Goal: Task Accomplishment & Management: Manage account settings

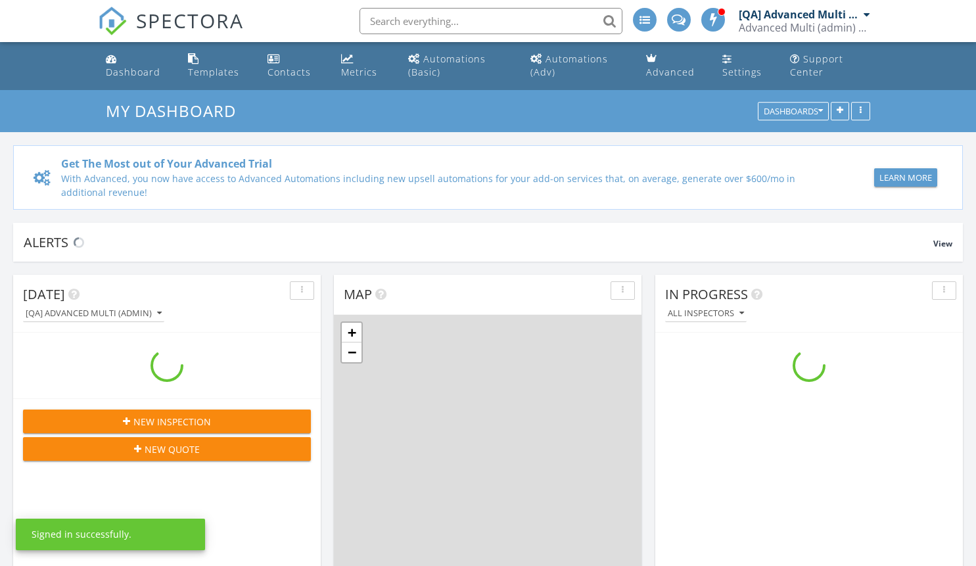
scroll to position [1216, 996]
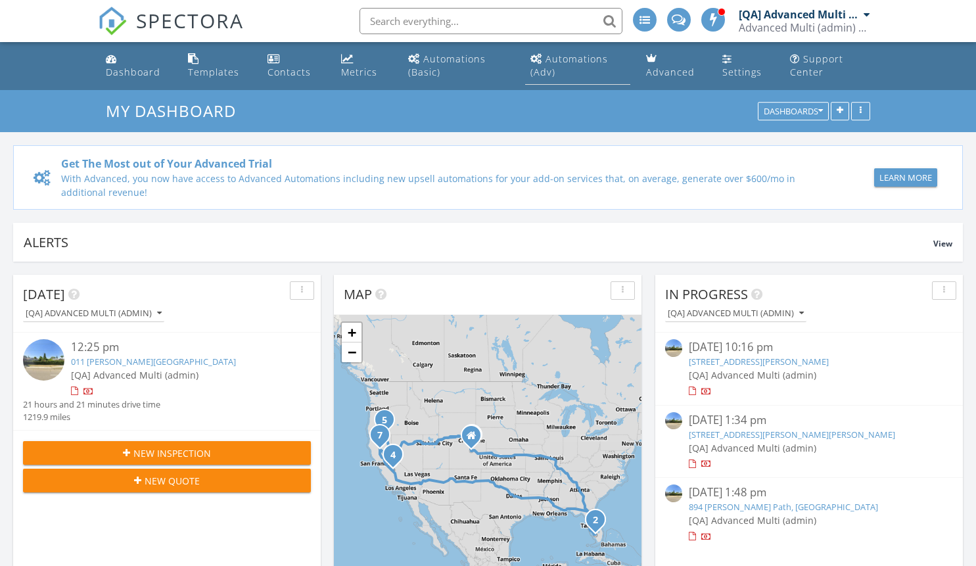
click at [577, 58] on div "Automations (Adv)" at bounding box center [569, 66] width 78 height 26
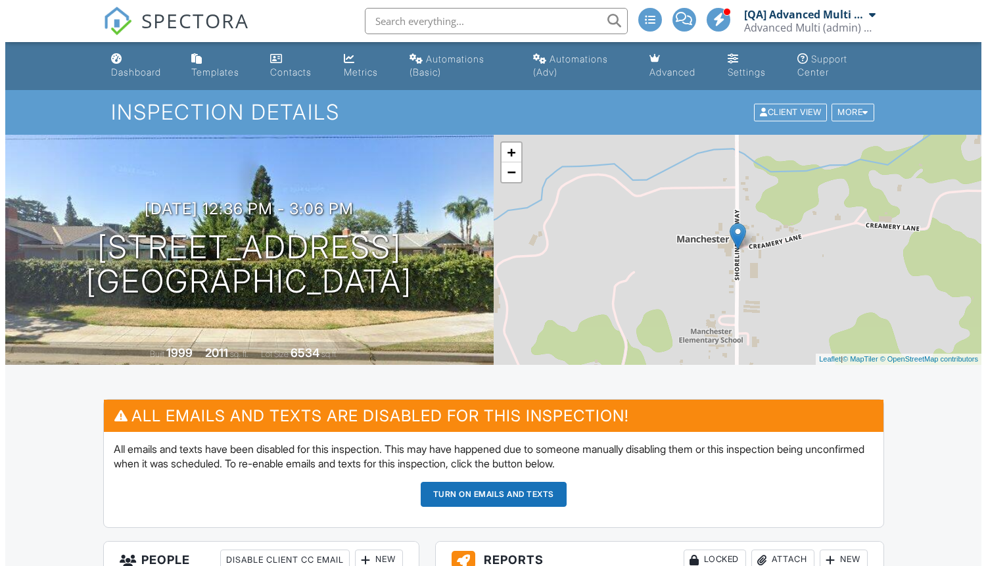
scroll to position [5, 0]
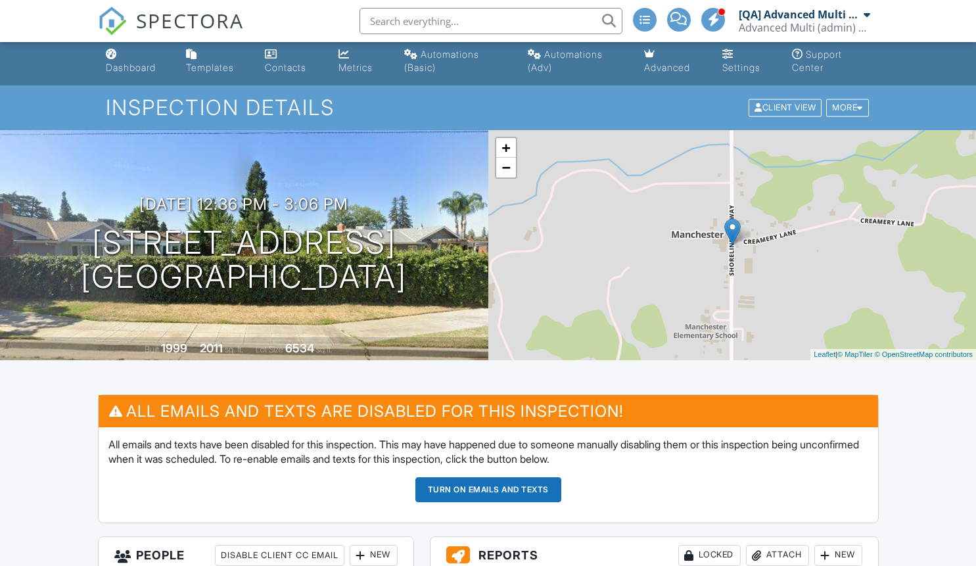
click at [373, 555] on div "New" at bounding box center [374, 555] width 48 height 21
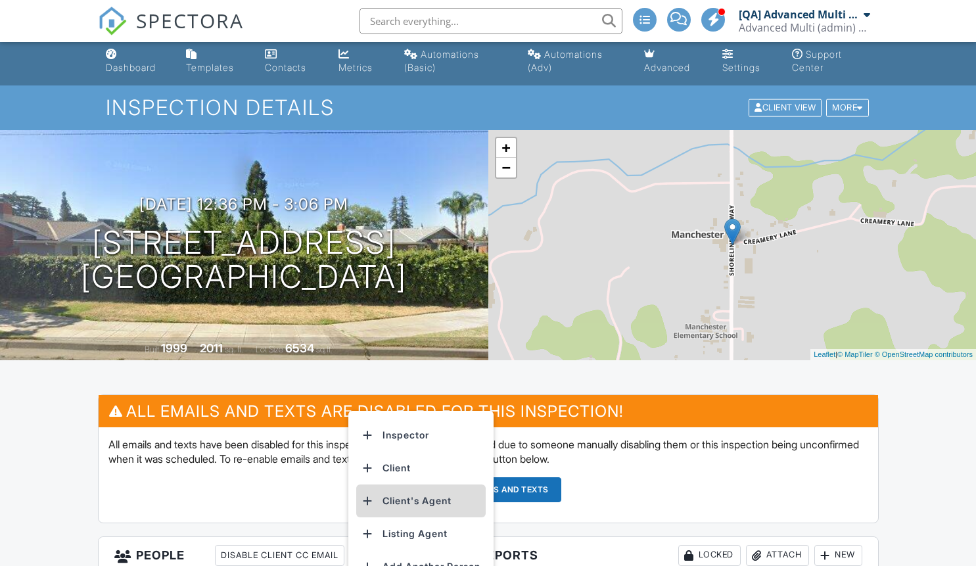
click at [423, 500] on li "Client's Agent" at bounding box center [420, 500] width 129 height 33
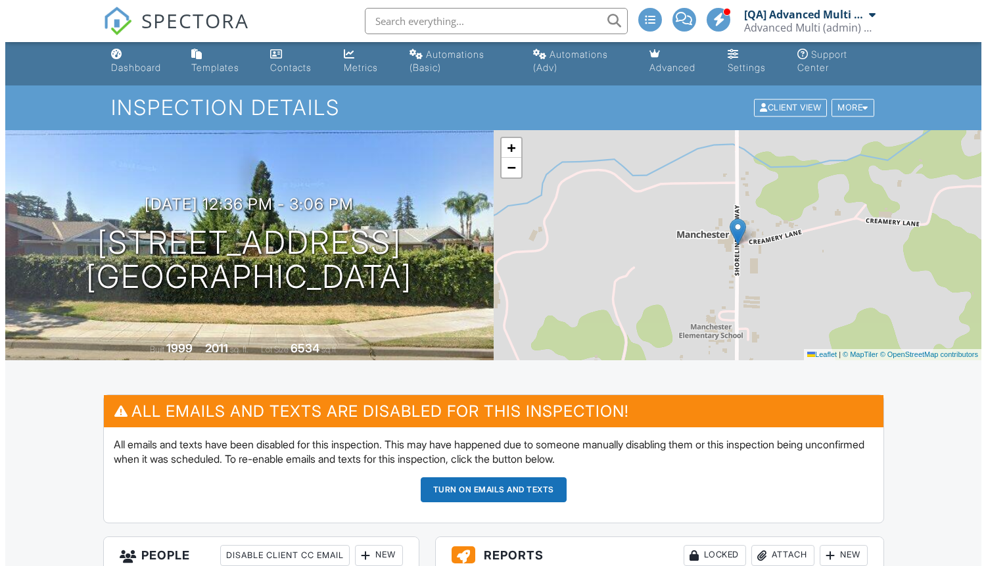
scroll to position [484, 0]
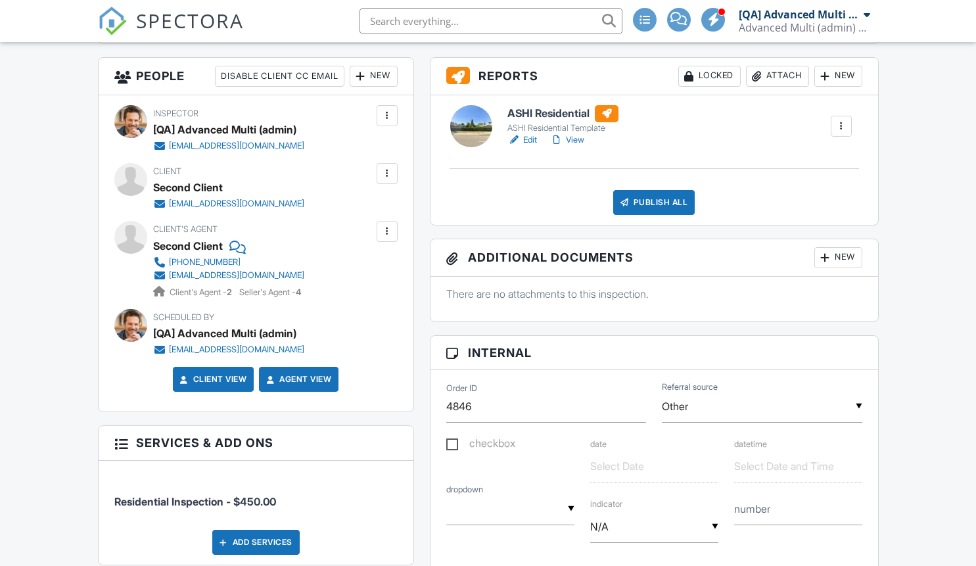
click at [775, 76] on div "Attach" at bounding box center [777, 76] width 63 height 21
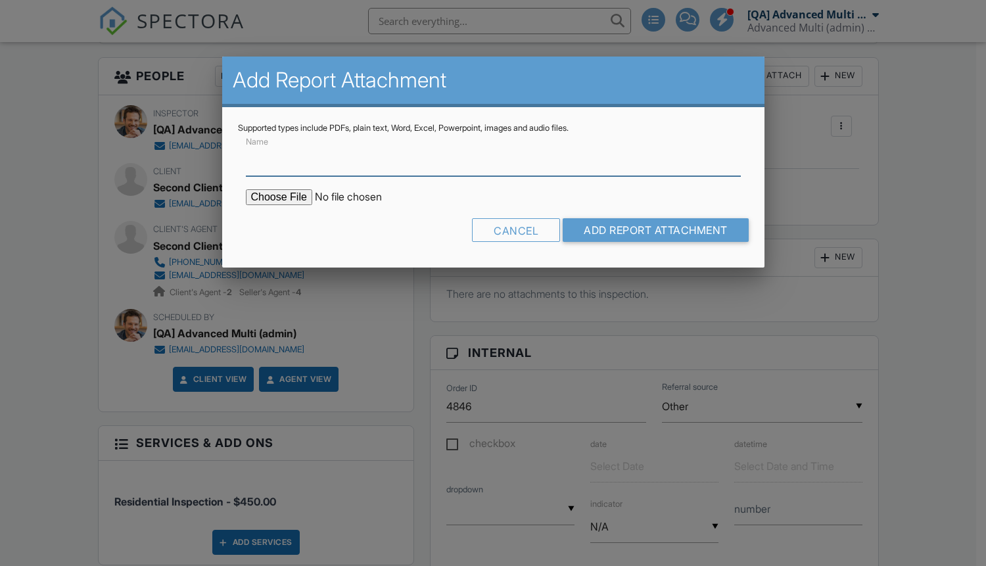
type input "C:\fakepath\Lorem ipsum dolor sit amet.docx"
click at [493, 160] on input "Name" at bounding box center [493, 160] width 495 height 32
click at [653, 230] on input "Add Report Attachment" at bounding box center [656, 230] width 186 height 24
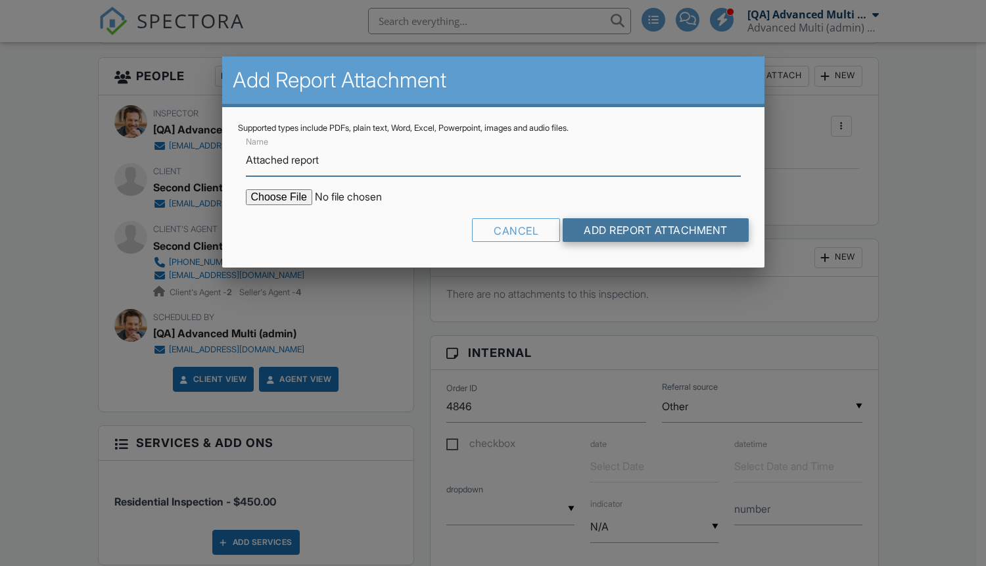
type input "Attached report"
click at [653, 230] on input "Add Report Attachment" at bounding box center [656, 230] width 186 height 24
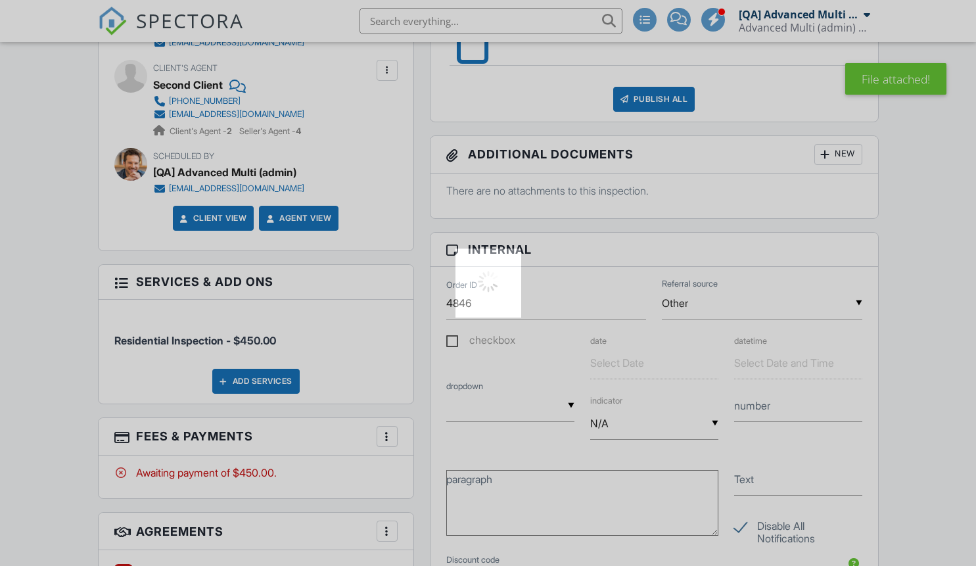
scroll to position [646, 0]
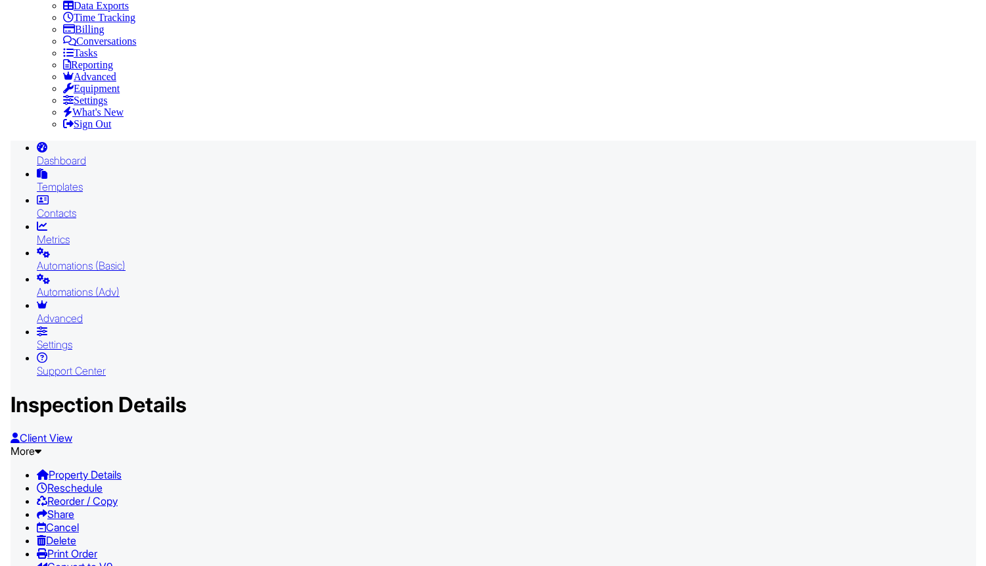
scroll to position [446, 0]
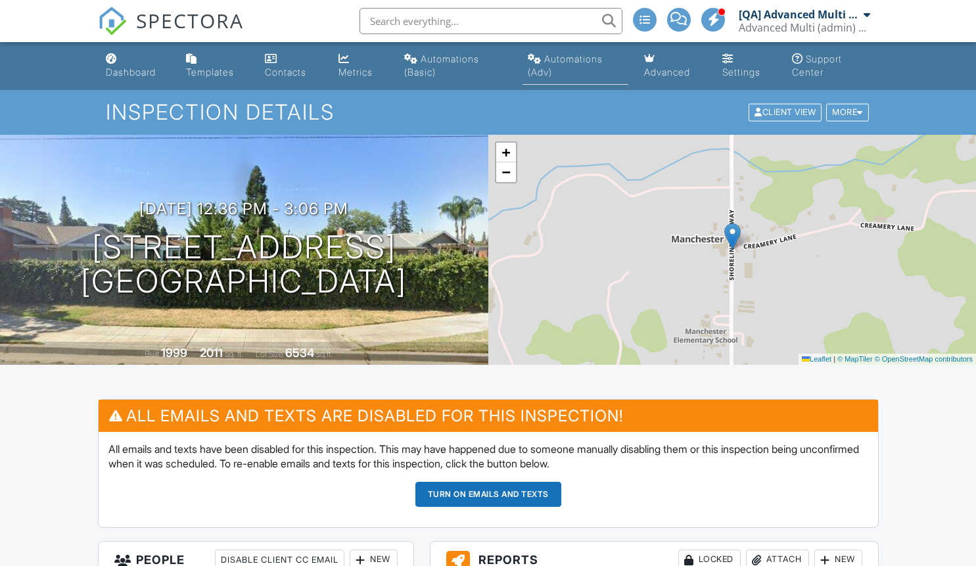
click at [561, 68] on link "Automations (Adv)" at bounding box center [575, 65] width 106 height 37
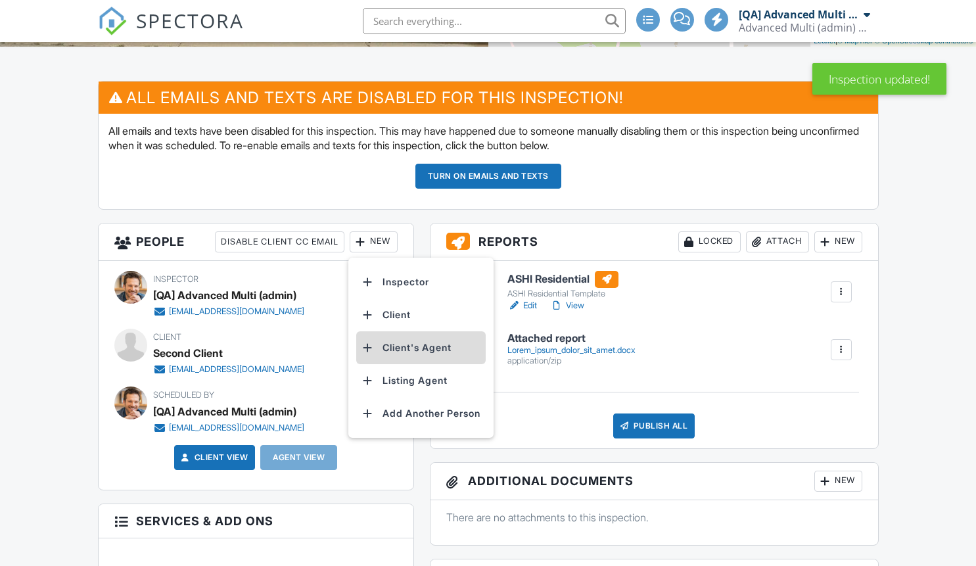
scroll to position [318, 0]
click at [480, 216] on div "All emails and texts are disabled for this inspection! All emails and texts hav…" at bounding box center [488, 152] width 797 height 142
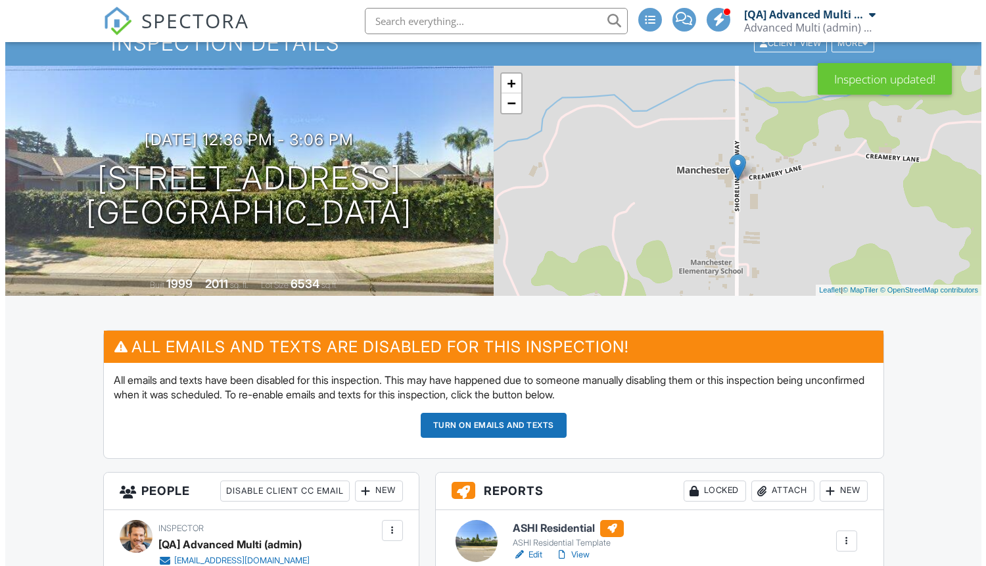
scroll to position [0, 0]
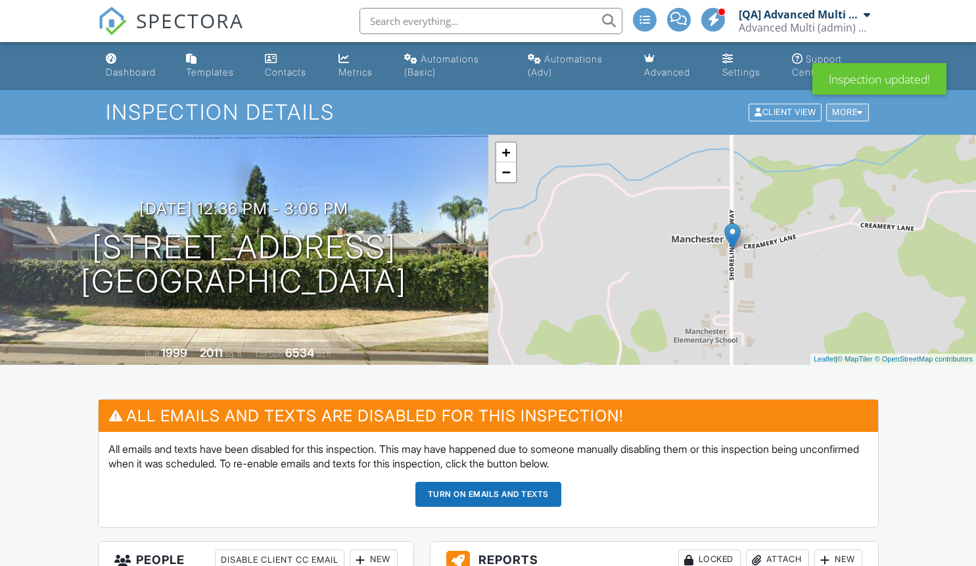
click at [836, 120] on div "More" at bounding box center [847, 113] width 43 height 18
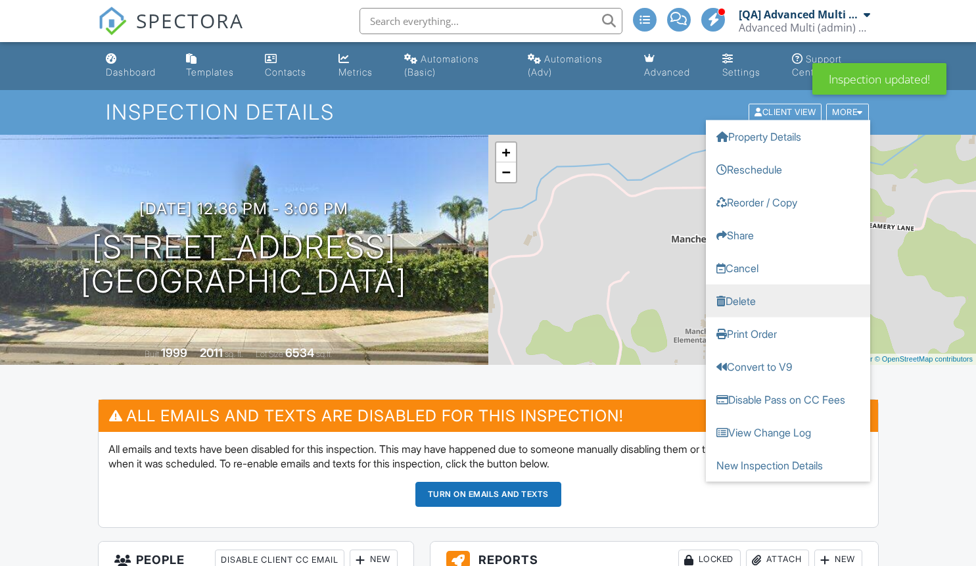
click at [802, 294] on link "Delete" at bounding box center [788, 301] width 164 height 33
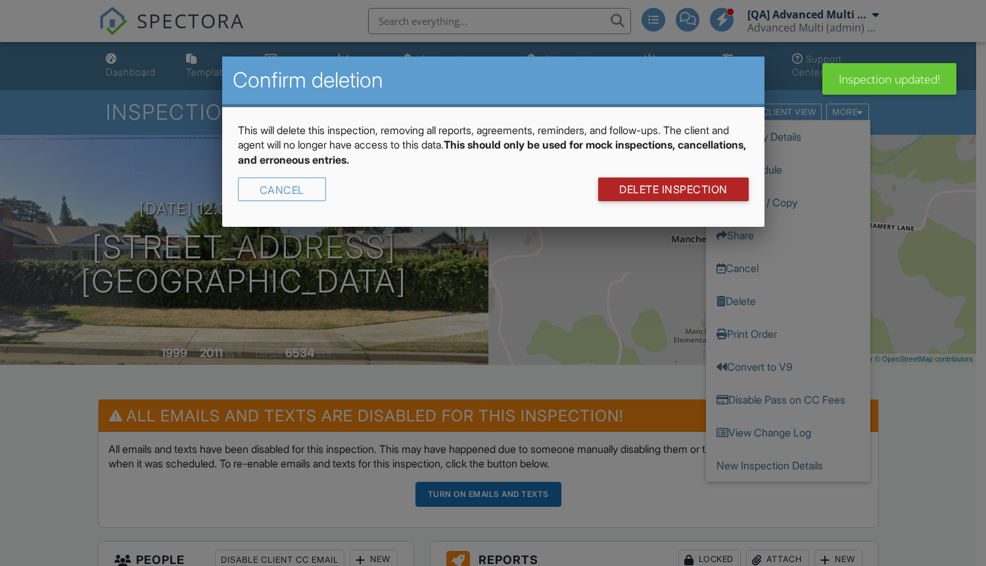
click at [691, 185] on link "DELETE Inspection" at bounding box center [673, 189] width 150 height 24
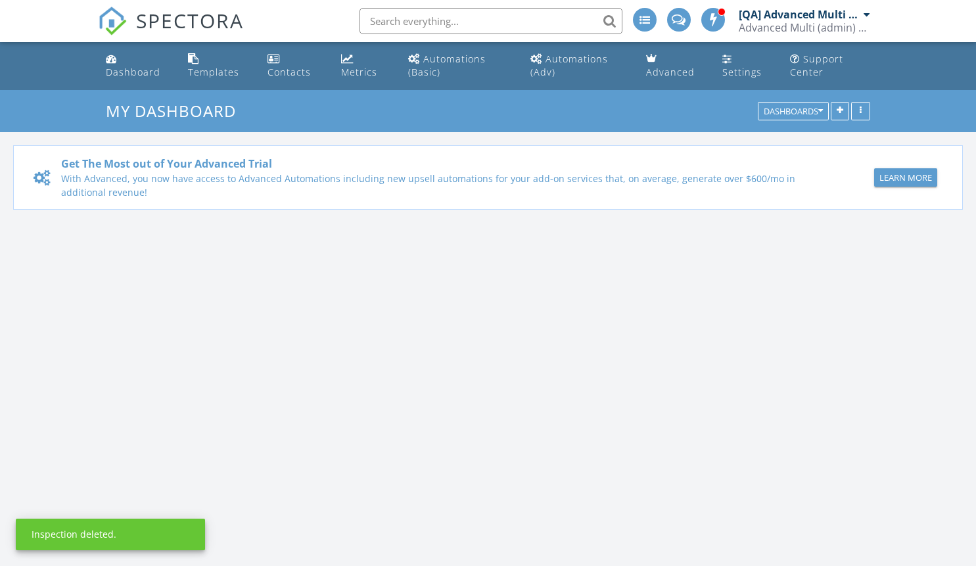
scroll to position [1216, 996]
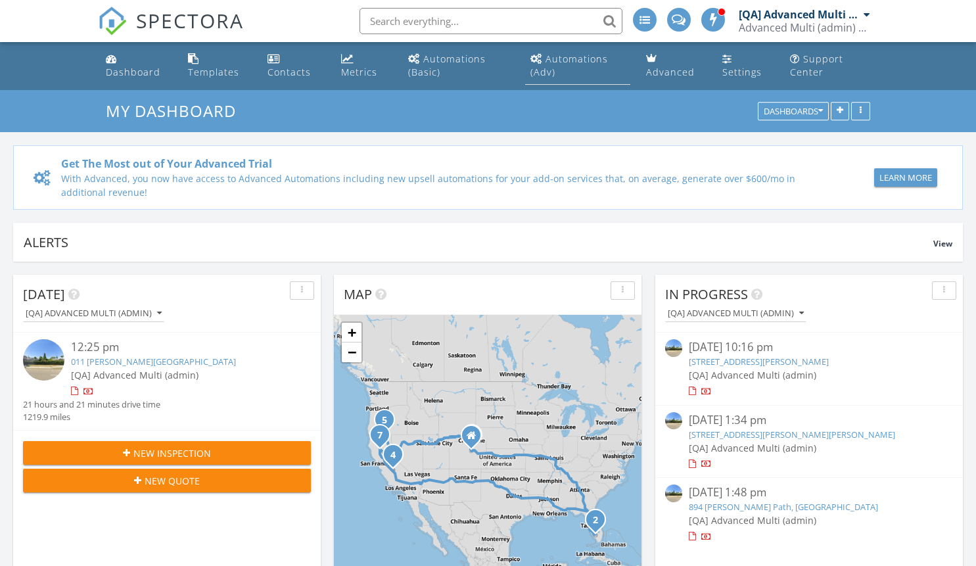
click at [547, 64] on div "Automations (Adv)" at bounding box center [569, 66] width 78 height 26
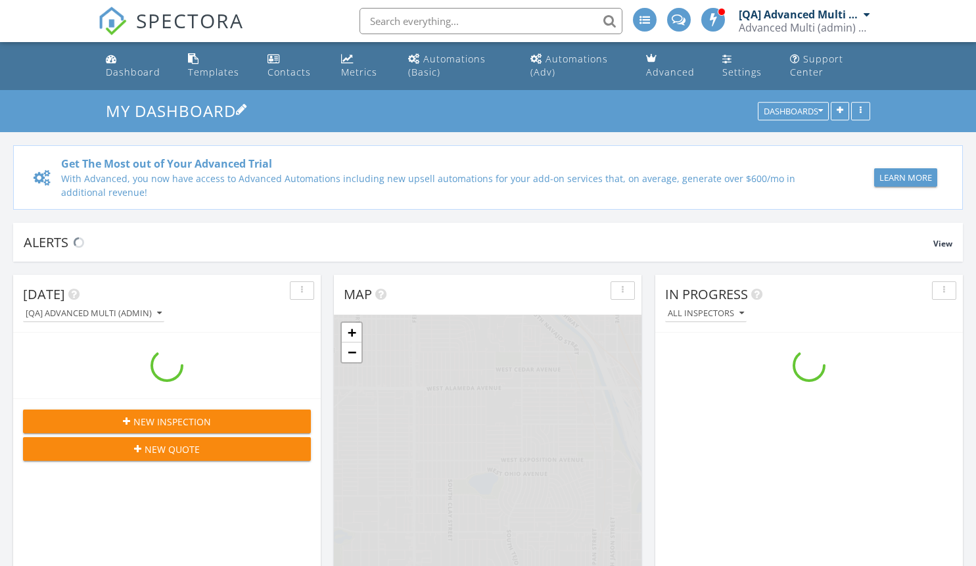
scroll to position [1216, 996]
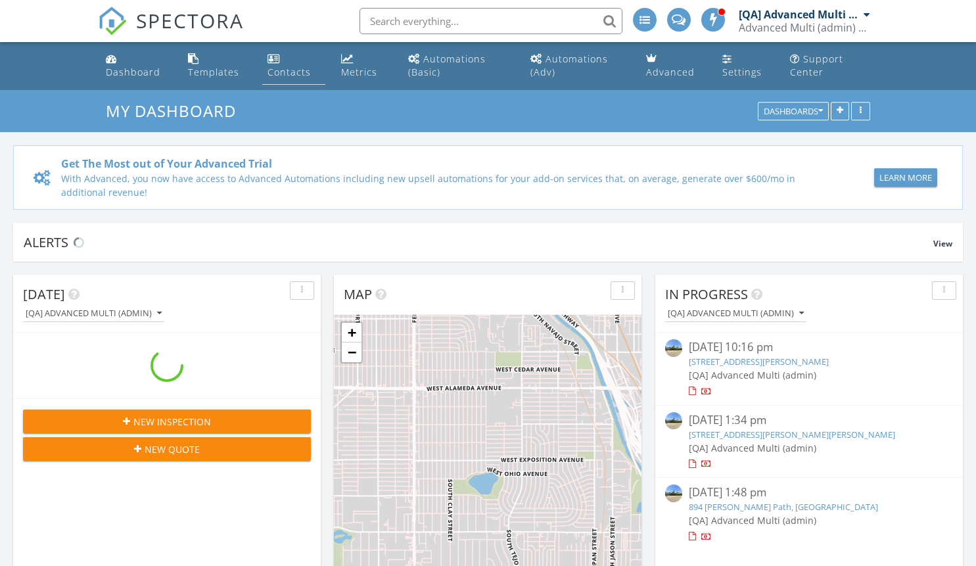
click at [282, 72] on div "Contacts" at bounding box center [288, 72] width 43 height 12
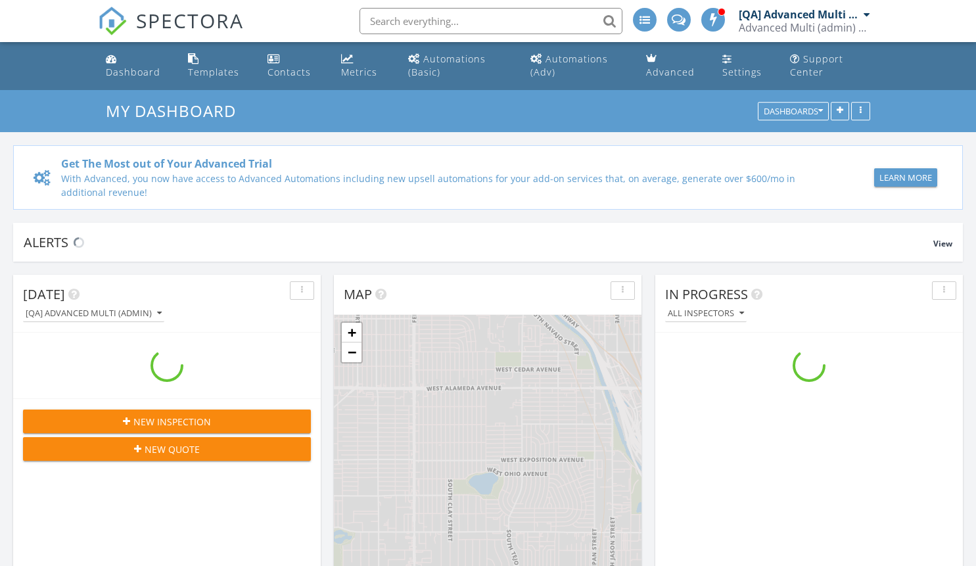
scroll to position [1216, 996]
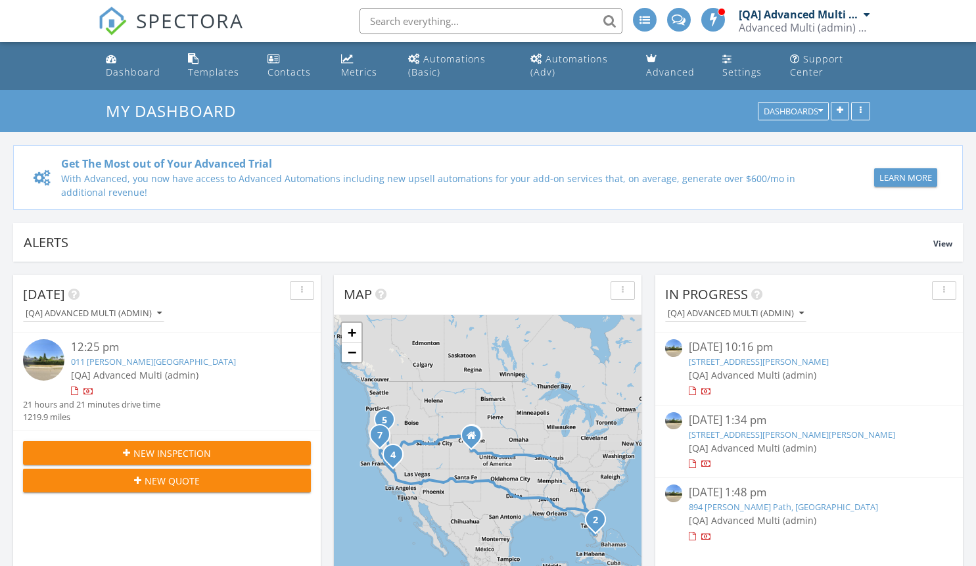
click at [187, 427] on div "12:25 pm 011 Lowell Tunnel, Orlando, CA 93611 [QA] Advanced Multi (admin) 21 ho…" at bounding box center [167, 381] width 308 height 97
click at [175, 461] on button "New Inspection" at bounding box center [167, 453] width 288 height 24
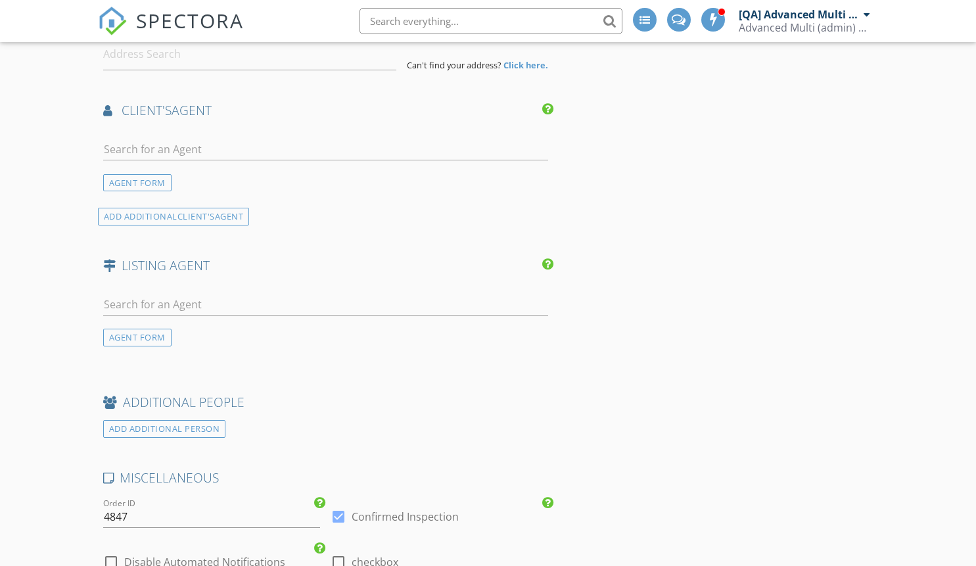
scroll to position [599, 0]
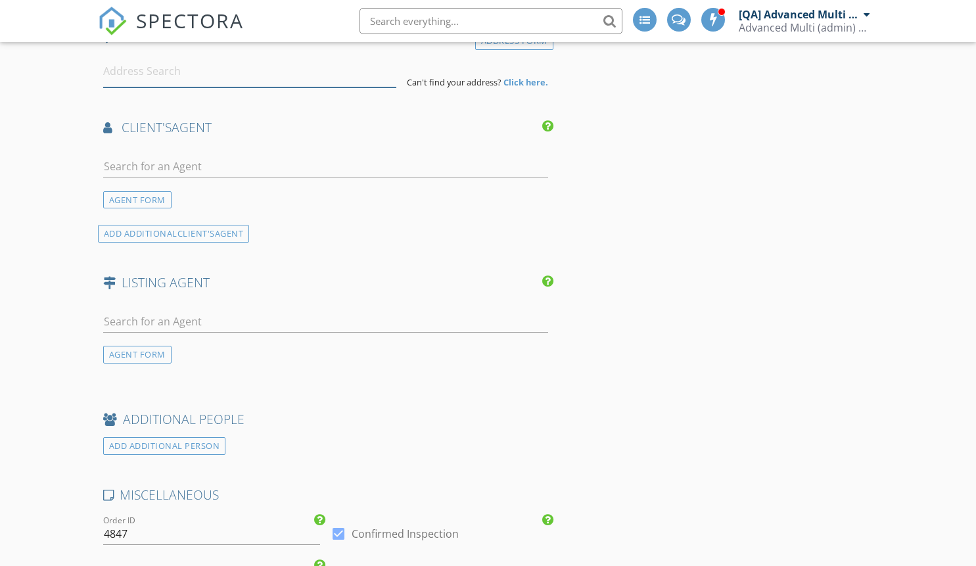
click at [193, 78] on input at bounding box center [249, 71] width 293 height 32
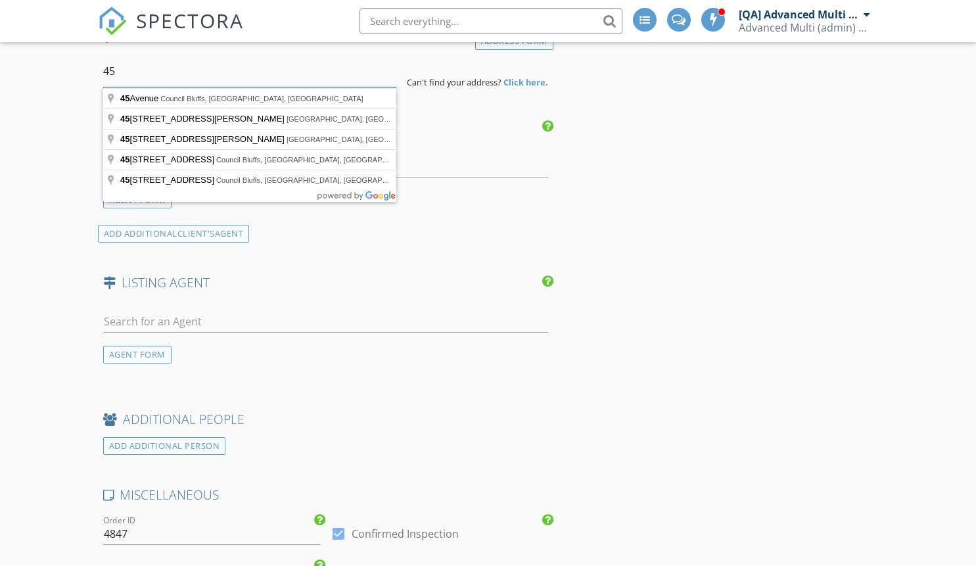
type input "4"
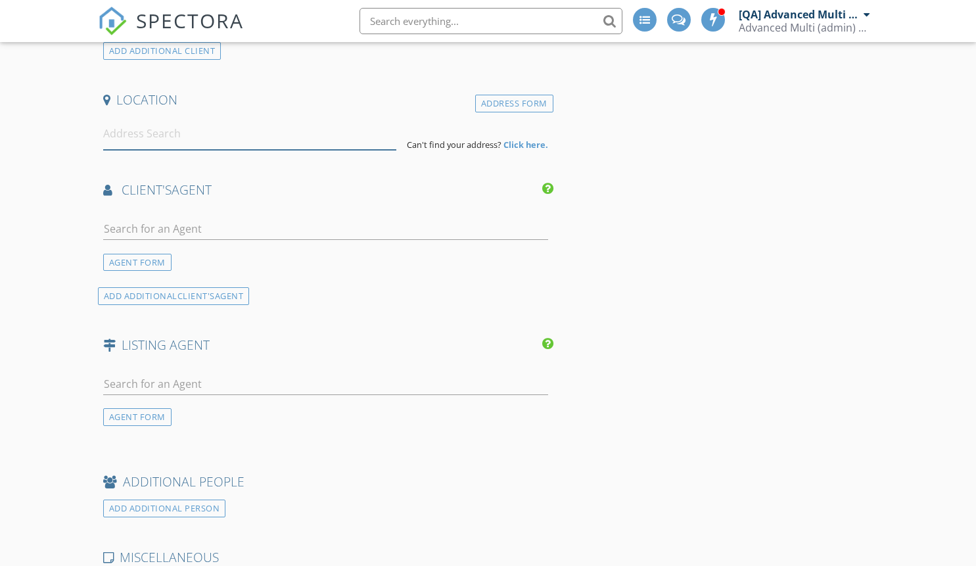
scroll to position [376, 0]
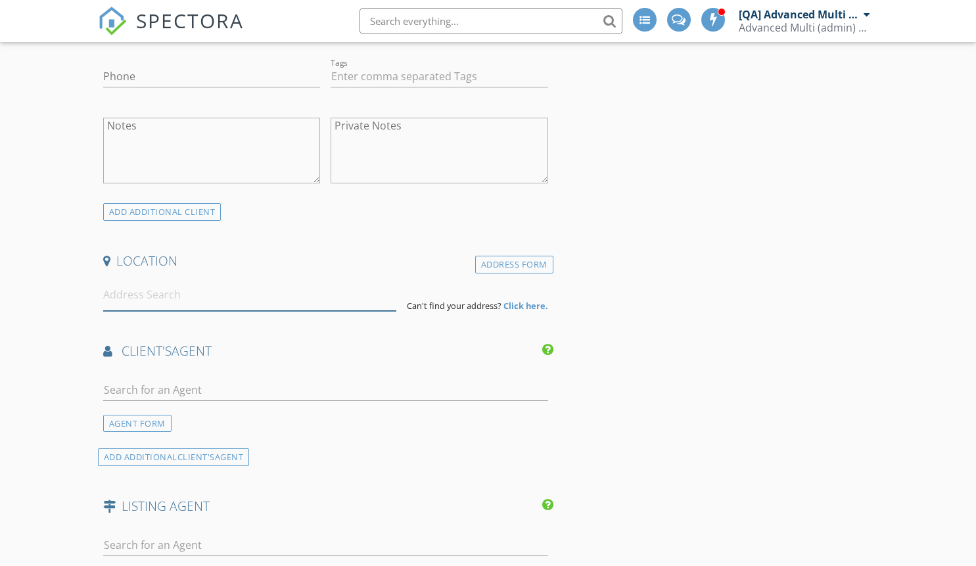
click at [223, 286] on input at bounding box center [249, 295] width 293 height 32
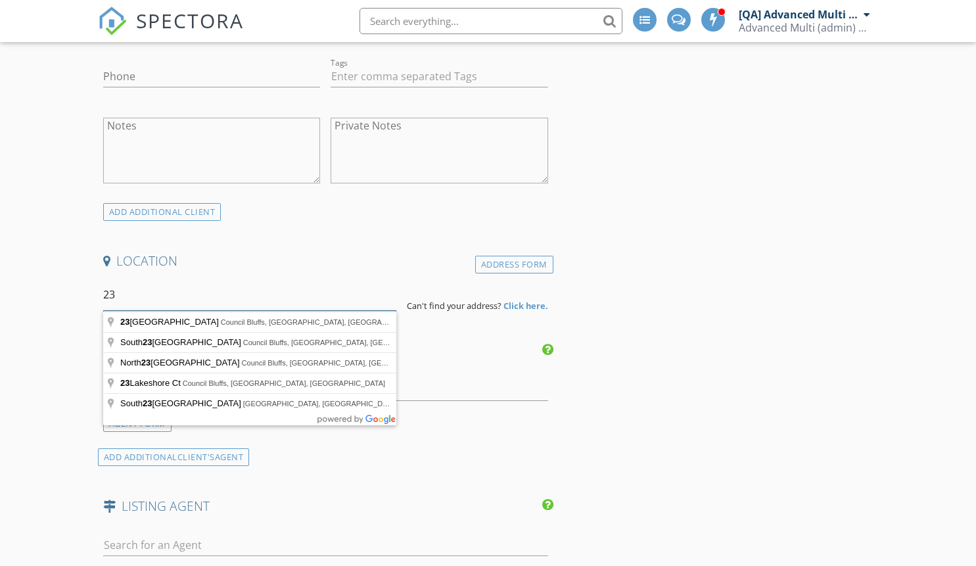
type input "2"
type input "520 30th Avenue, Council Bluffs, IA, USA"
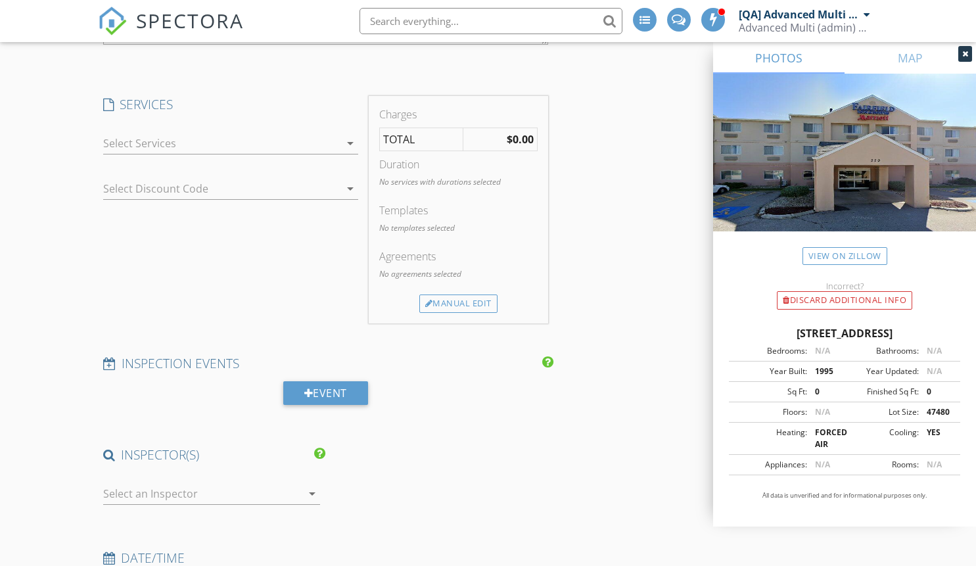
scroll to position [1573, 0]
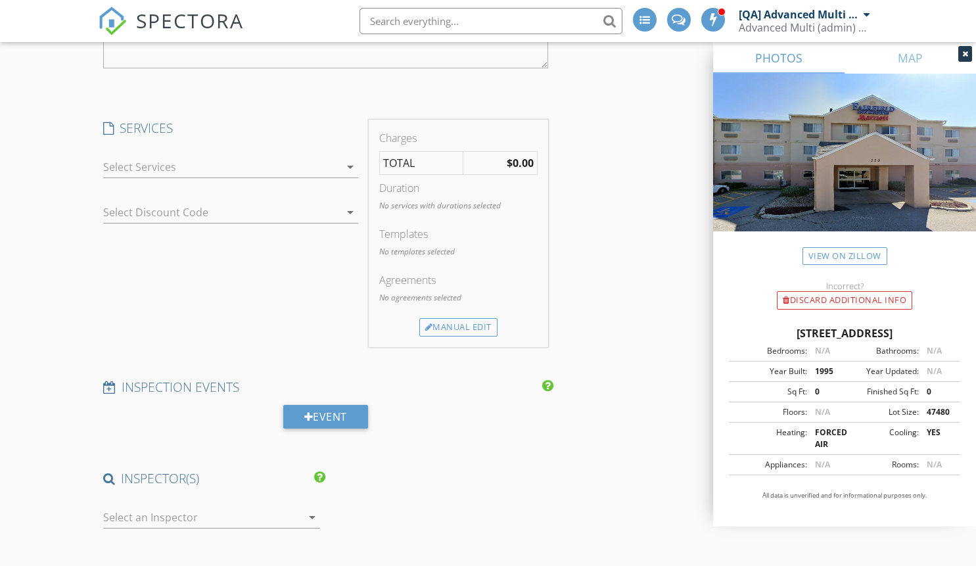
click at [183, 171] on div at bounding box center [221, 166] width 237 height 21
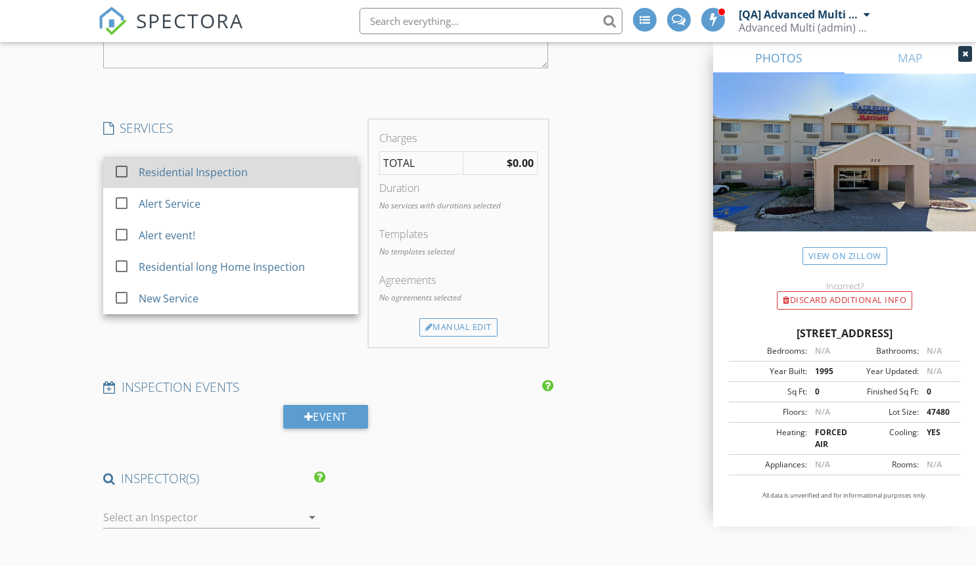
click at [224, 179] on div "Residential Inspection" at bounding box center [192, 172] width 109 height 16
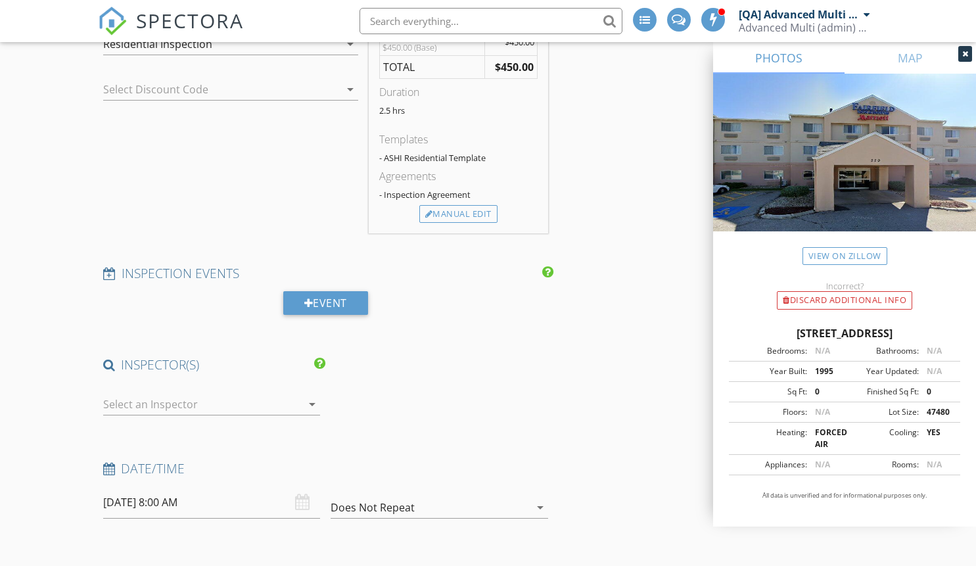
scroll to position [1708, 0]
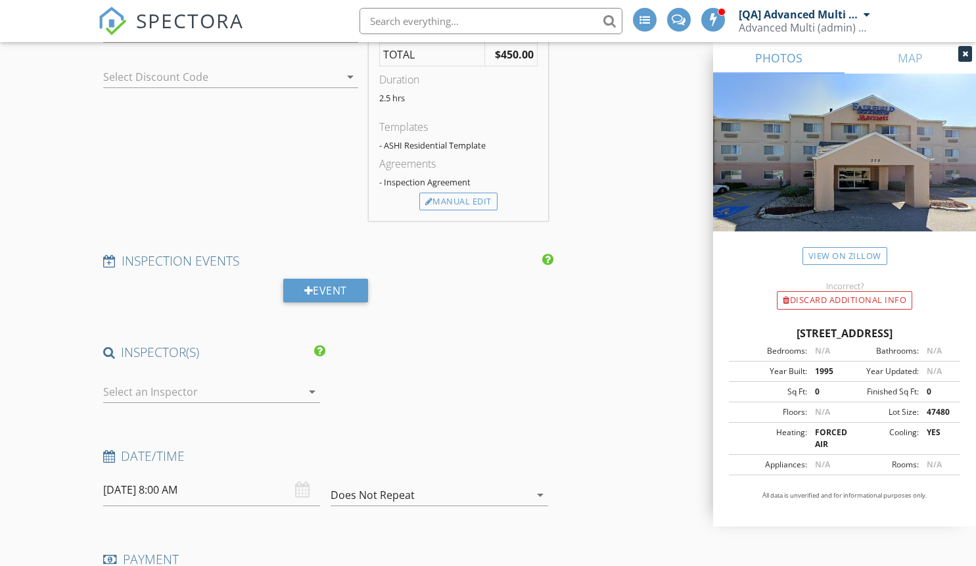
click at [225, 382] on div at bounding box center [202, 391] width 199 height 21
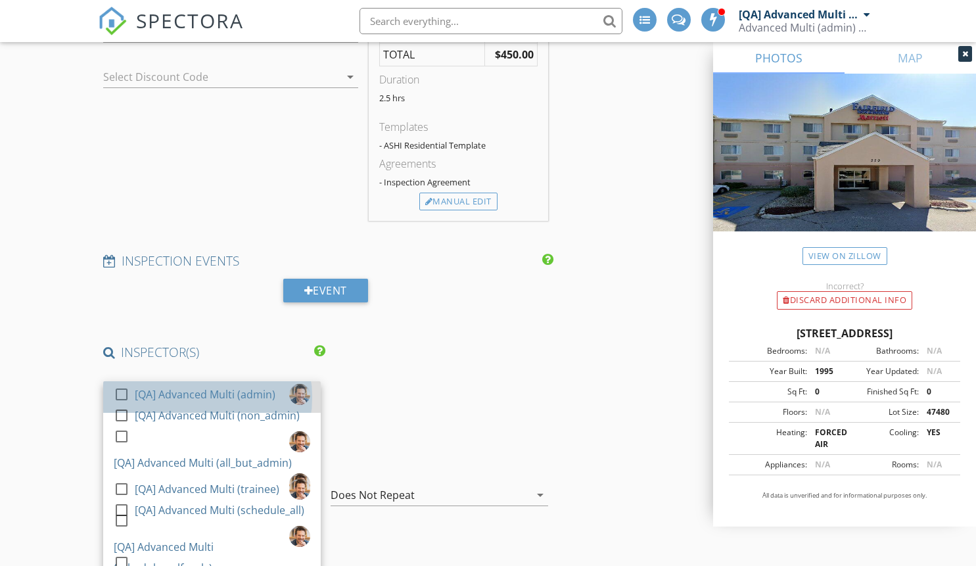
click at [225, 399] on div "[QA] Advanced Multi (admin)" at bounding box center [205, 394] width 141 height 21
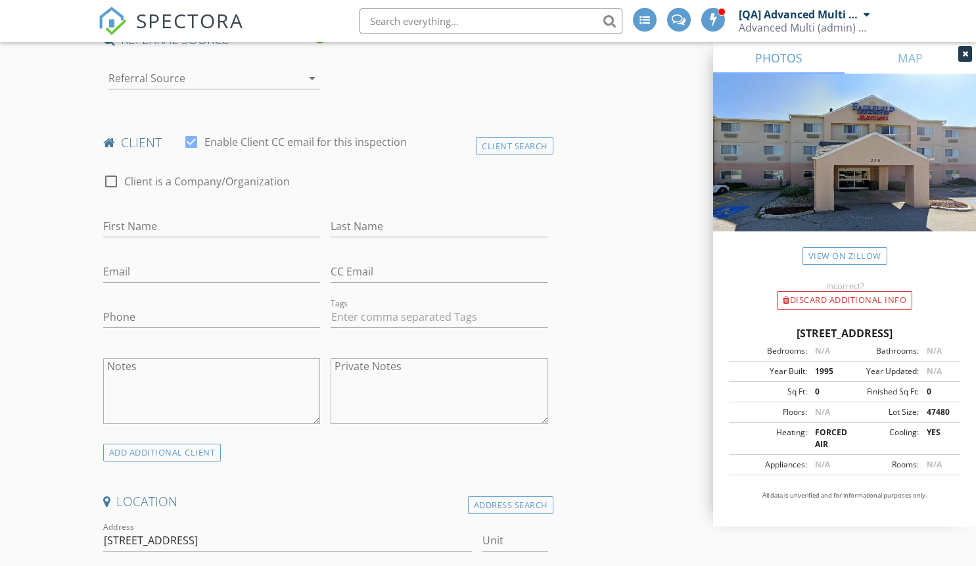
scroll to position [93, 0]
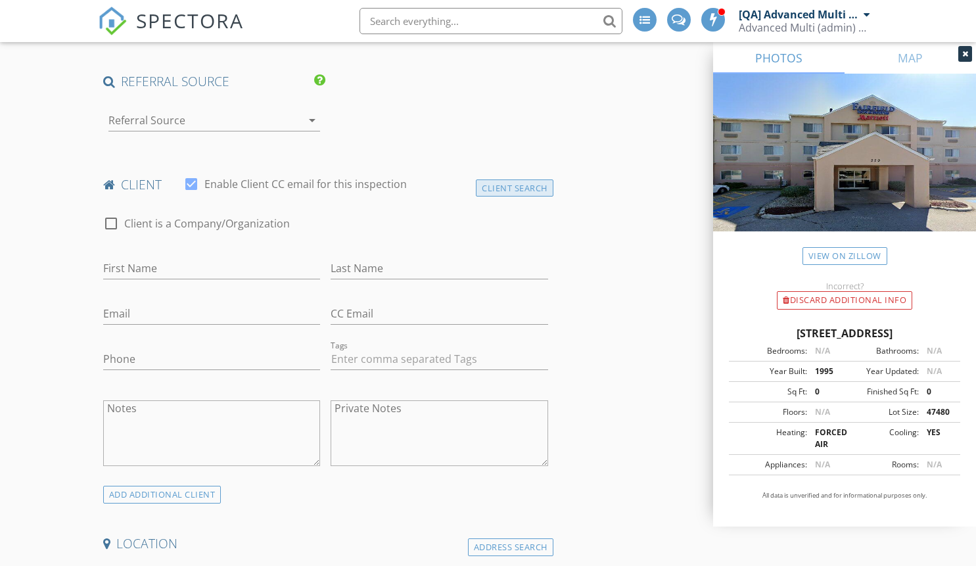
click at [499, 185] on div "Client Search" at bounding box center [515, 188] width 78 height 18
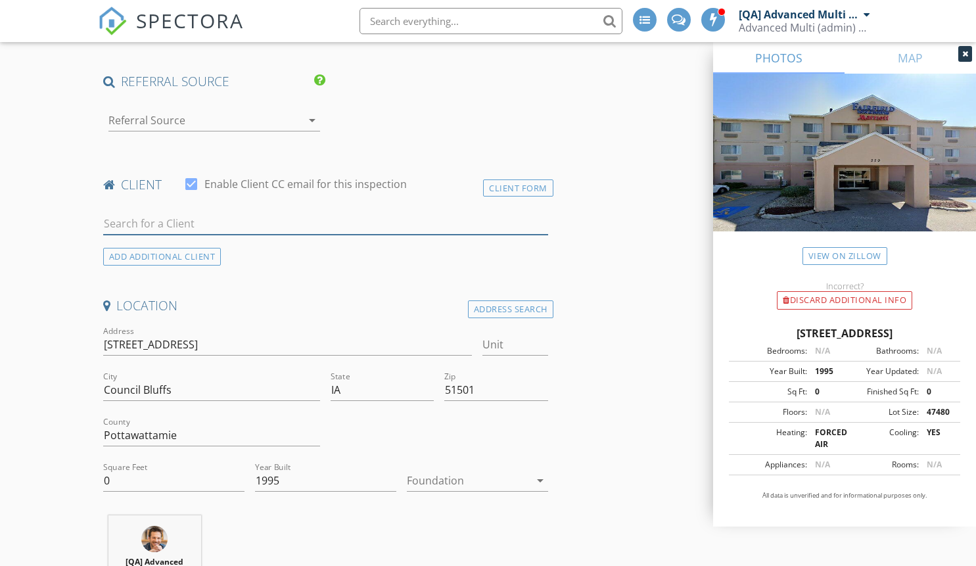
click at [239, 215] on input "text" at bounding box center [325, 224] width 445 height 22
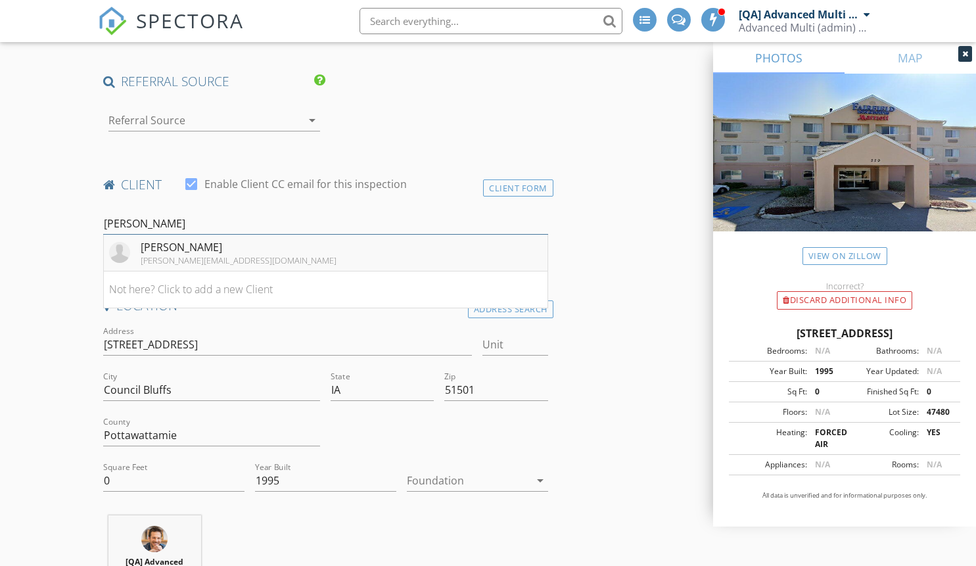
type input "thomas"
click at [223, 255] on div "[PERSON_NAME][EMAIL_ADDRESS][DOMAIN_NAME]" at bounding box center [239, 260] width 196 height 11
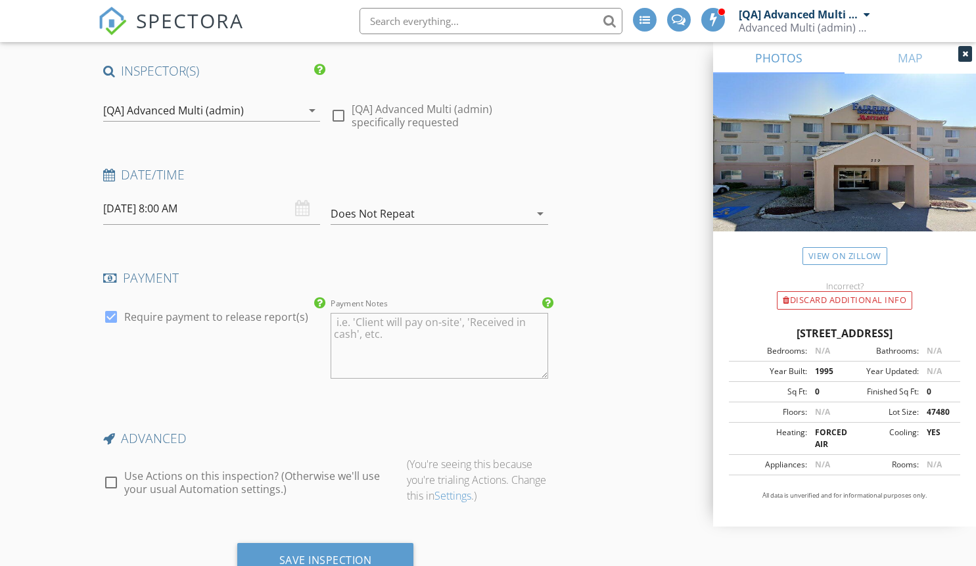
scroll to position [2175, 0]
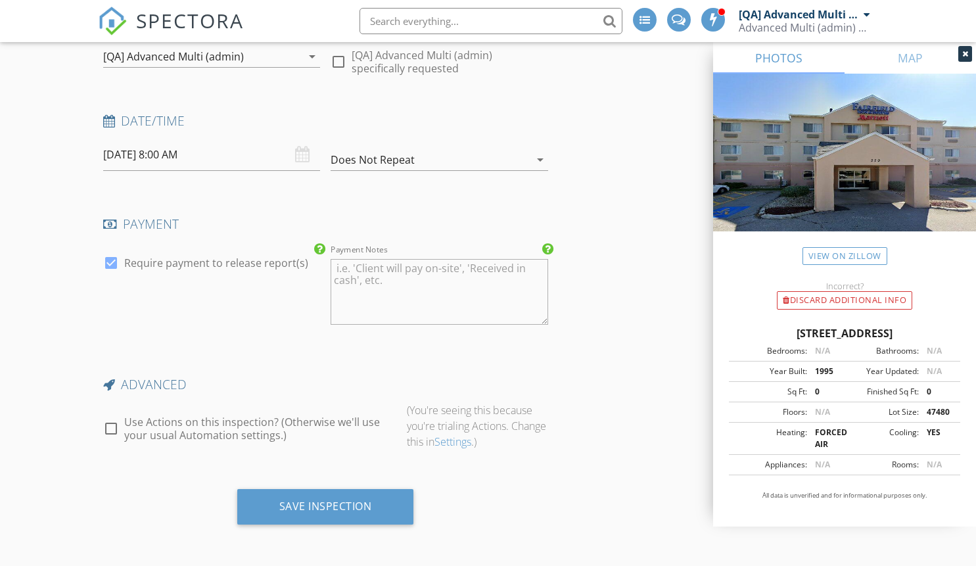
click at [205, 421] on label "Use Actions on this inspection? (Otherwise we'll use your usual Automation sett…" at bounding box center [260, 428] width 272 height 26
checkbox input "true"
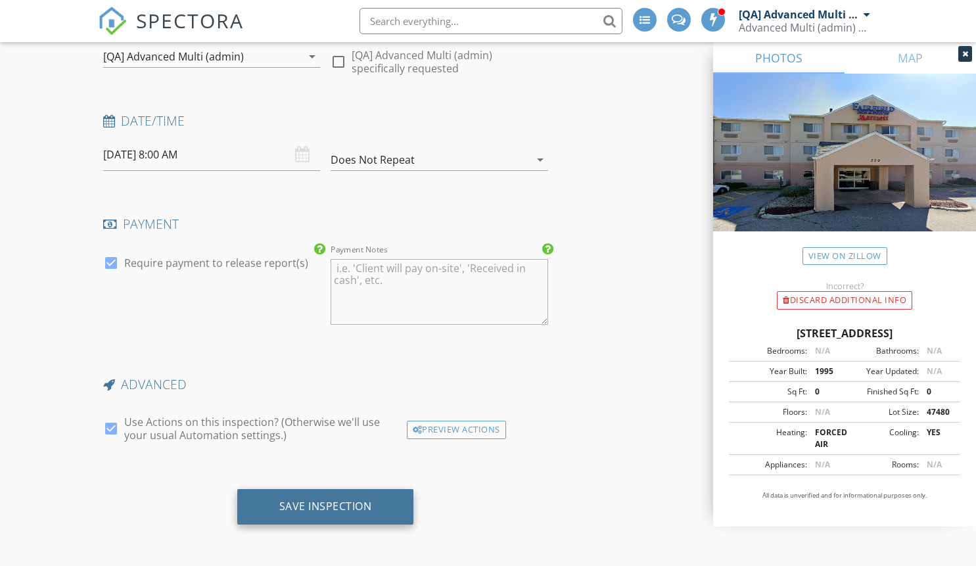
click at [323, 509] on div "Save Inspection" at bounding box center [325, 505] width 93 height 13
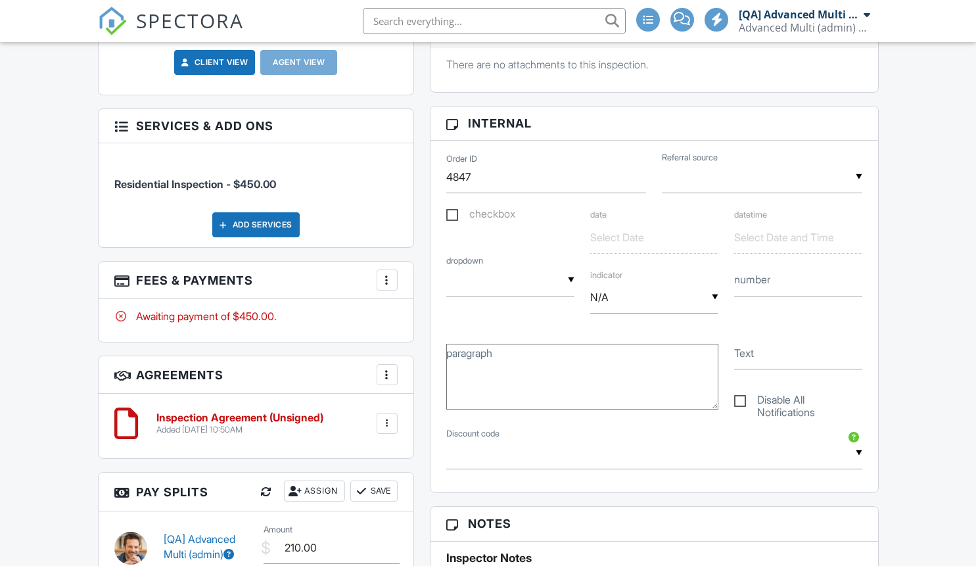
scroll to position [1368, 0]
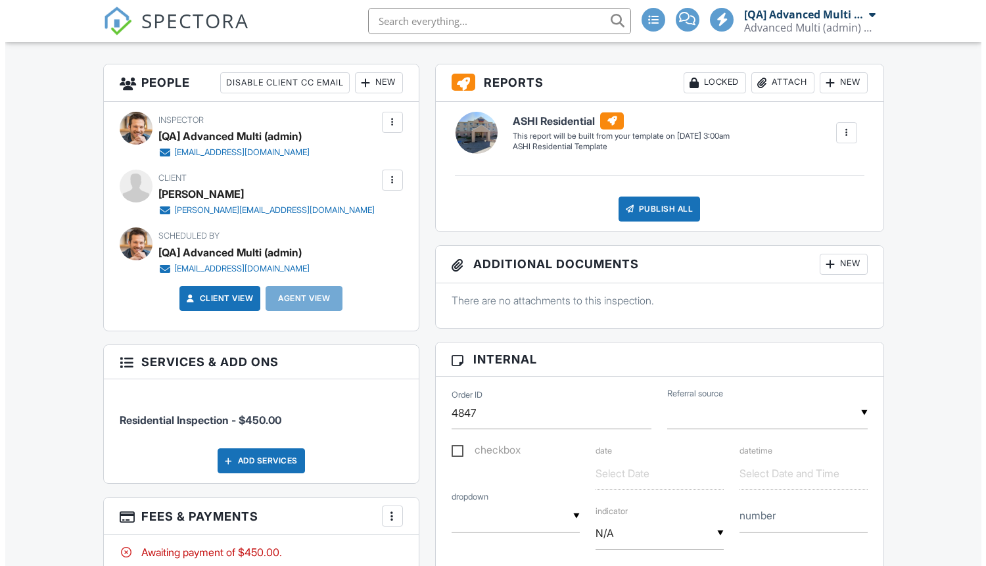
scroll to position [310, 0]
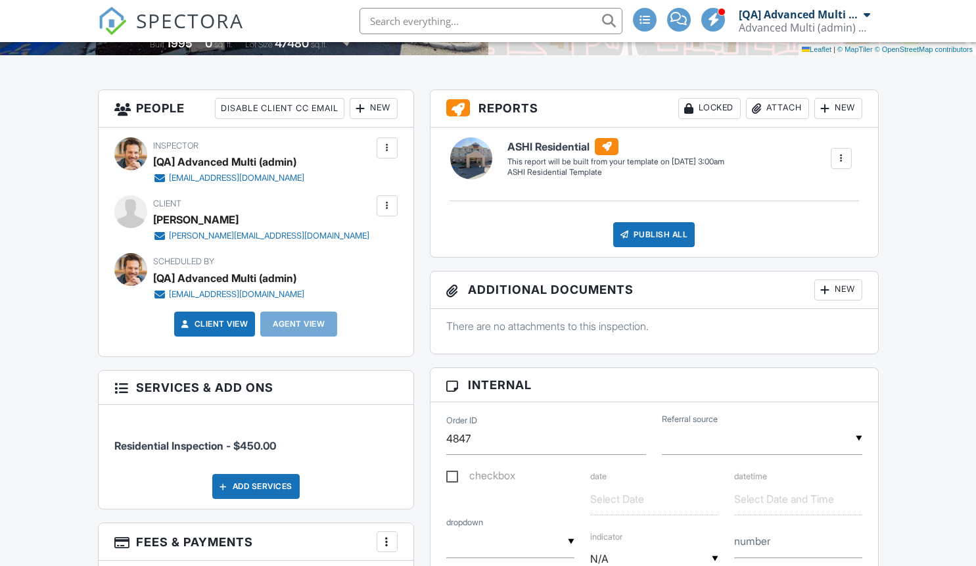
click at [843, 283] on div "New" at bounding box center [838, 289] width 48 height 21
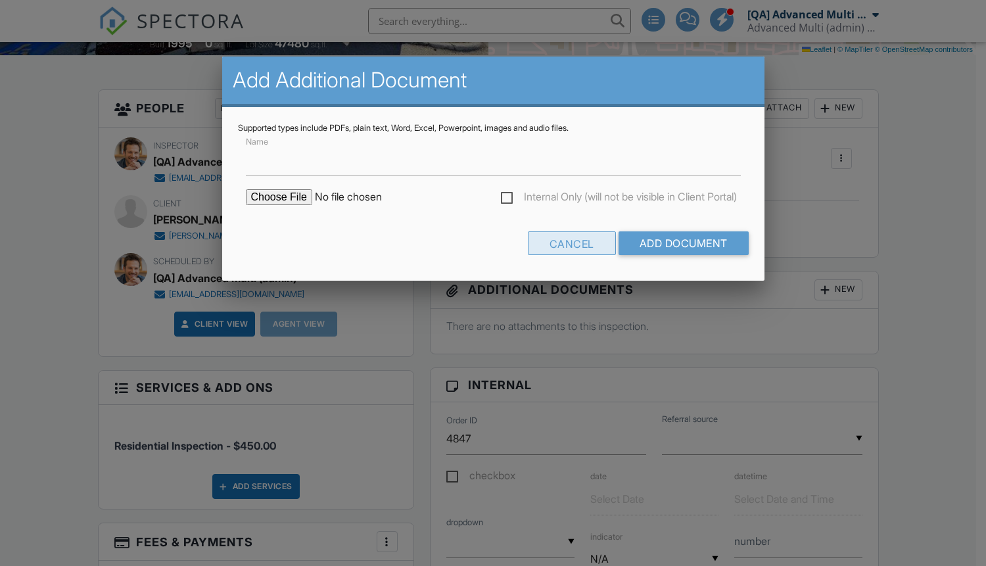
click at [578, 244] on div "Cancel" at bounding box center [572, 243] width 88 height 24
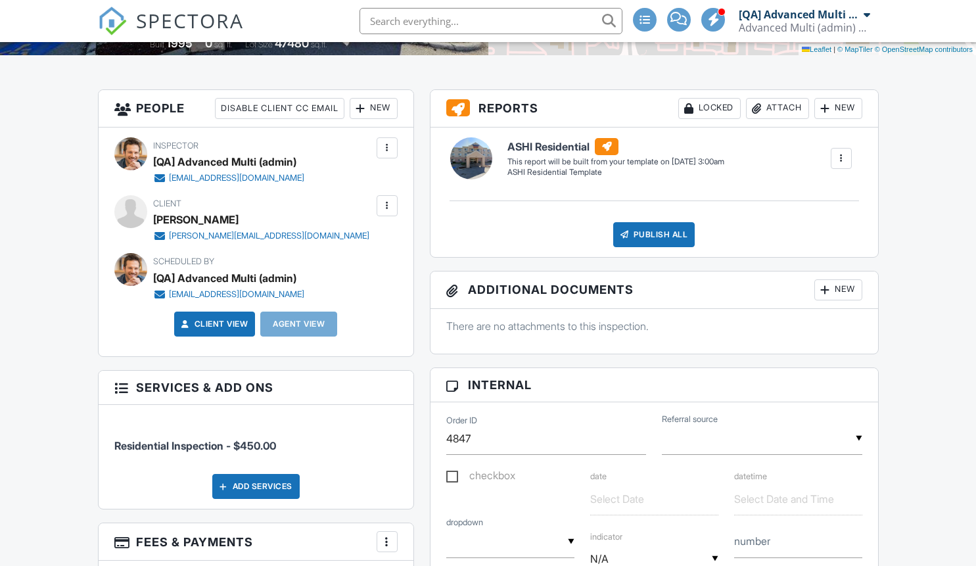
click at [780, 105] on div "Attach" at bounding box center [777, 108] width 63 height 21
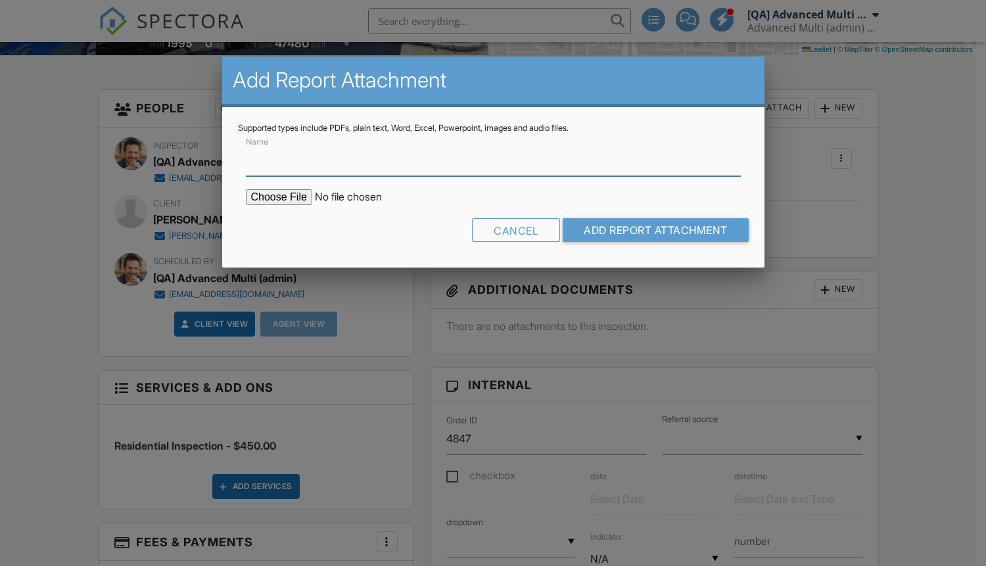
click at [450, 169] on input "Name" at bounding box center [493, 160] width 495 height 32
click at [292, 196] on input "file" at bounding box center [357, 197] width 223 height 16
type input "C:\fakepath\Screenshot [DATE] 12.44.20 PM.png"
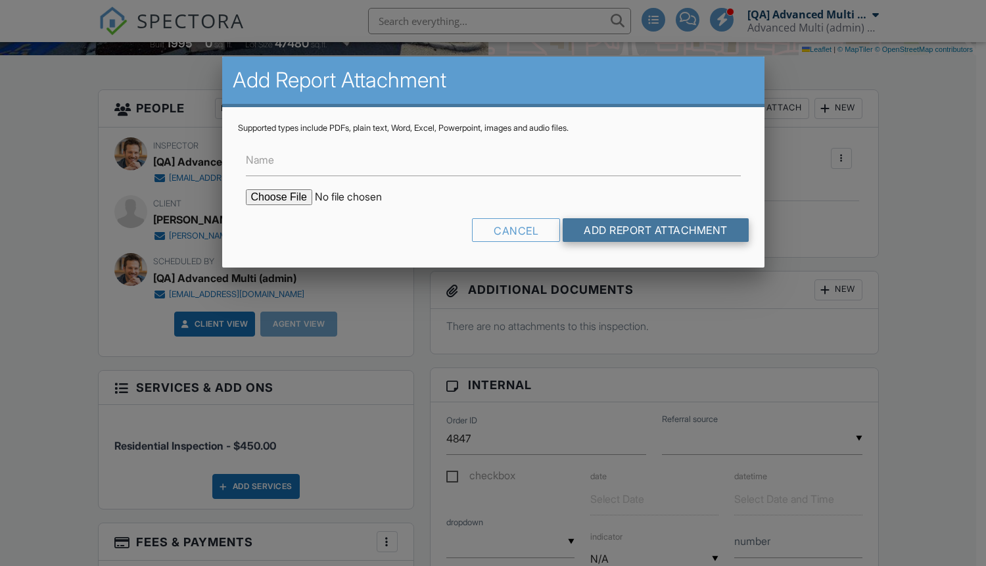
click at [601, 237] on input "Add Report Attachment" at bounding box center [656, 230] width 186 height 24
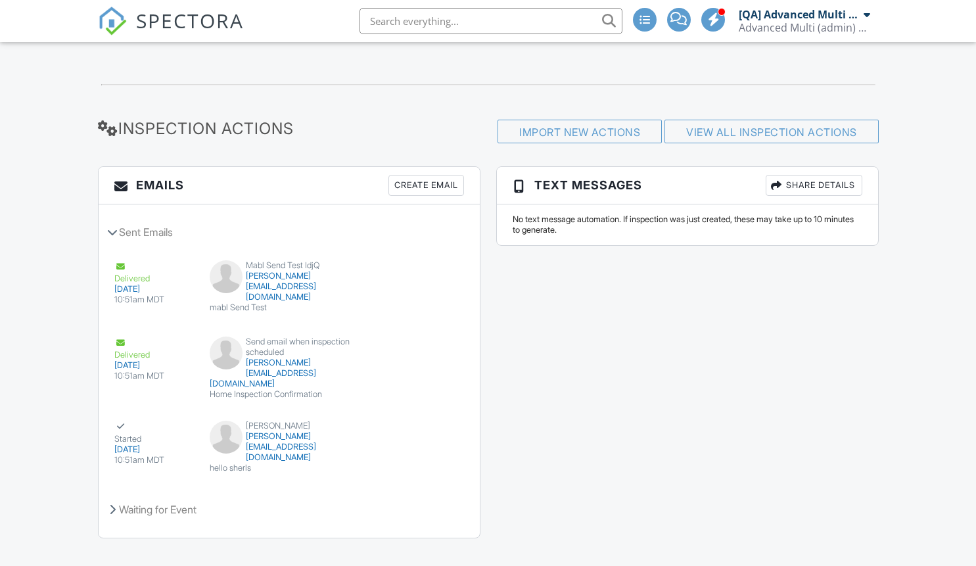
scroll to position [1711, 0]
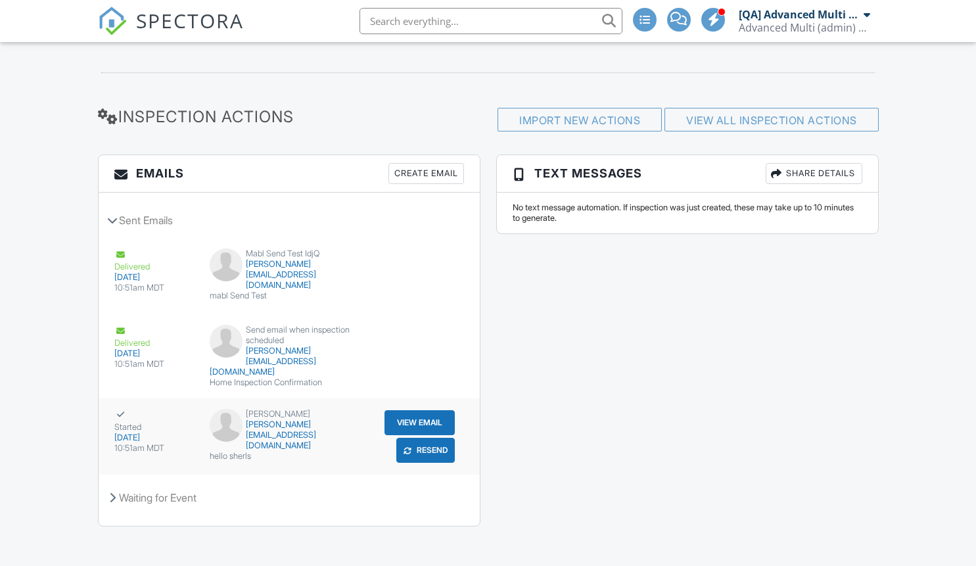
click at [410, 410] on button "View Email" at bounding box center [419, 422] width 70 height 25
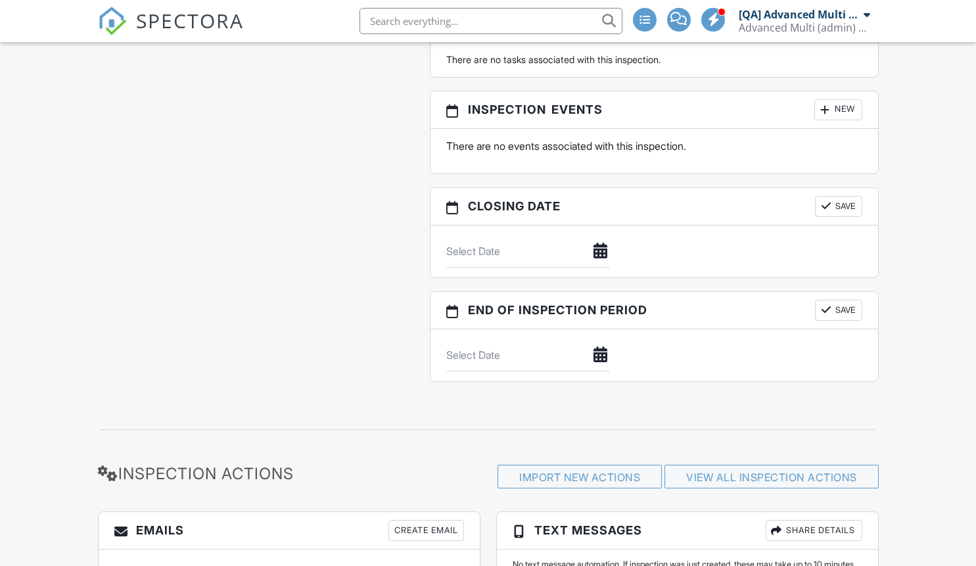
scroll to position [0, 0]
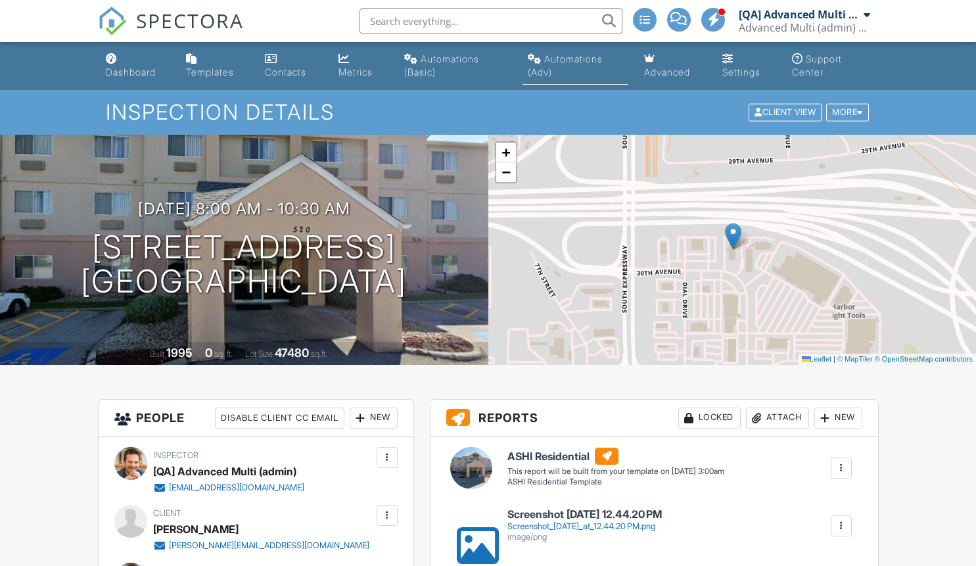
click at [546, 60] on div "Automations (Adv)" at bounding box center [565, 65] width 75 height 24
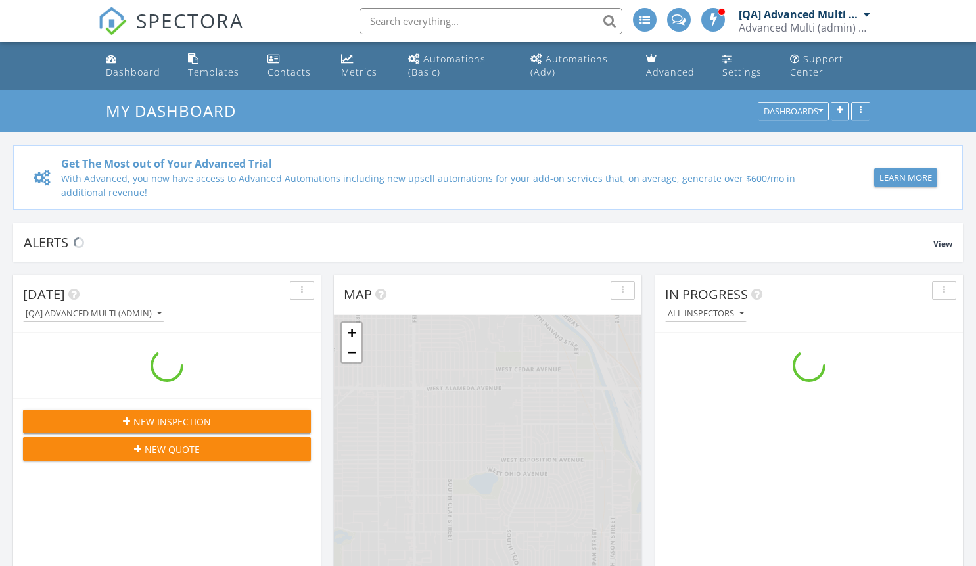
scroll to position [1216, 996]
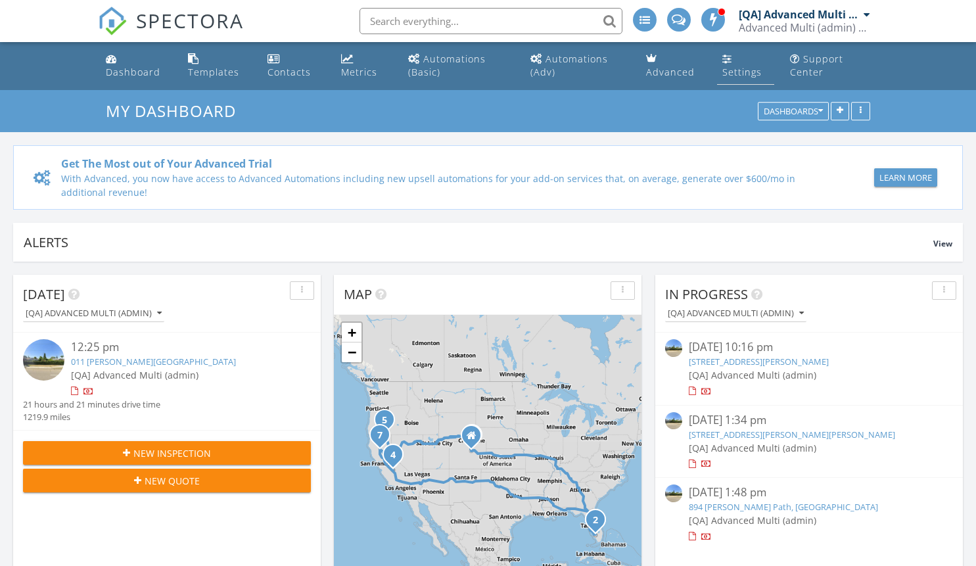
click at [748, 70] on div "Settings" at bounding box center [741, 72] width 39 height 12
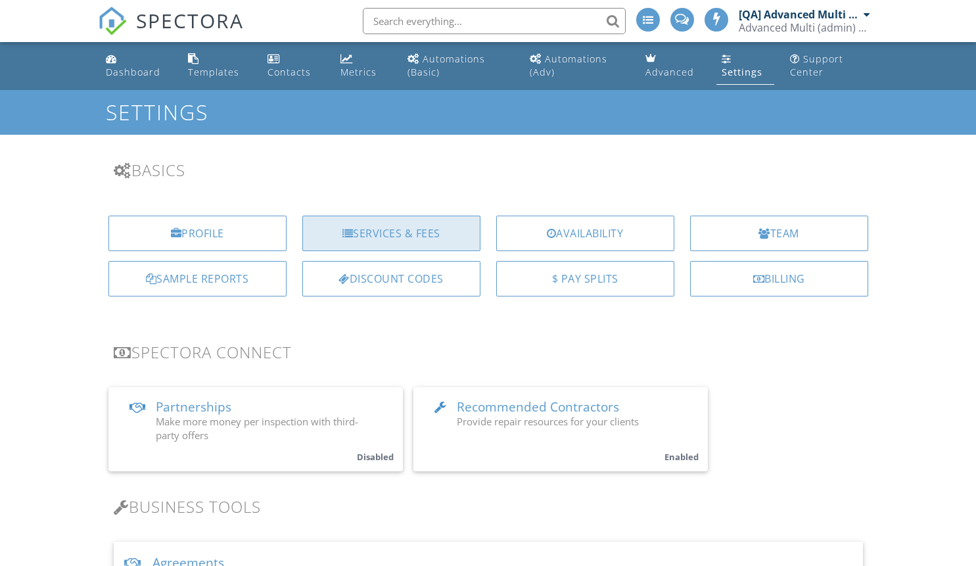
click at [371, 240] on div "Services & Fees" at bounding box center [391, 233] width 178 height 35
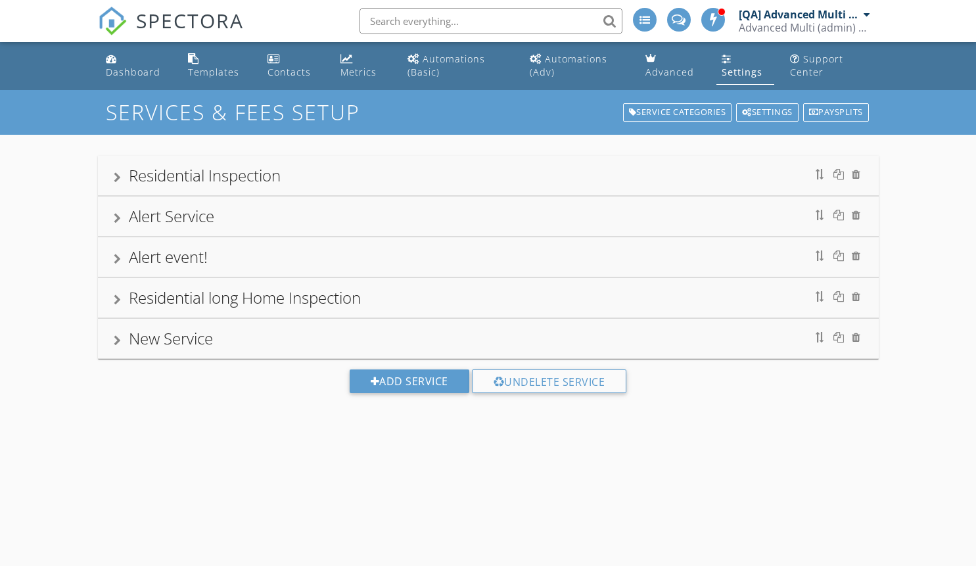
click at [665, 214] on div "Alert Service" at bounding box center [488, 216] width 749 height 24
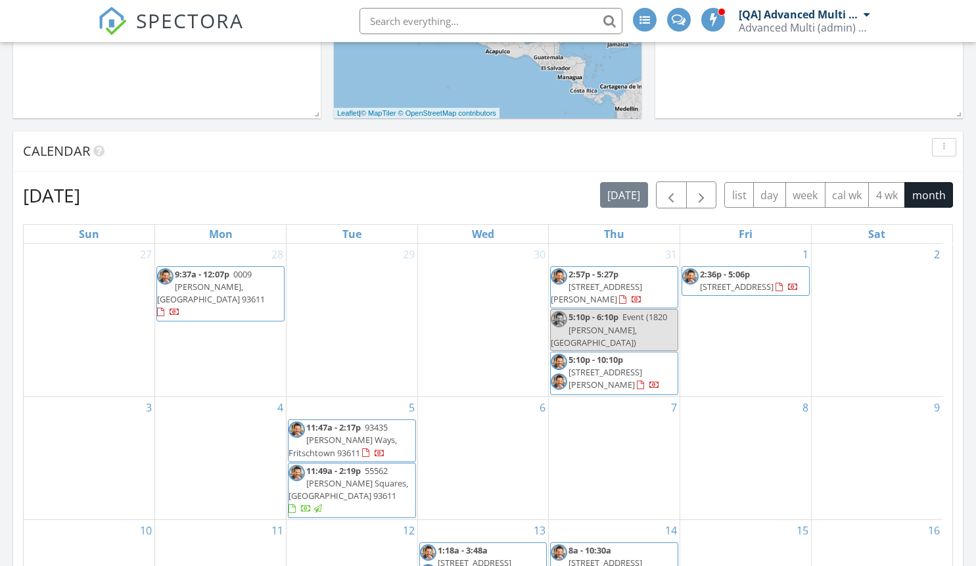
scroll to position [551, 0]
